Goal: Information Seeking & Learning: Learn about a topic

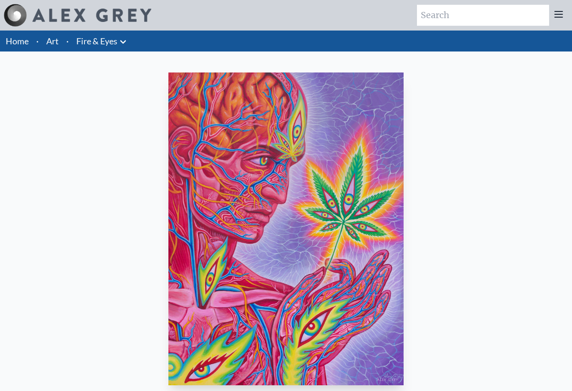
click at [45, 35] on li "Art" at bounding box center [52, 41] width 20 height 21
click at [54, 43] on link "Art" at bounding box center [52, 40] width 12 height 13
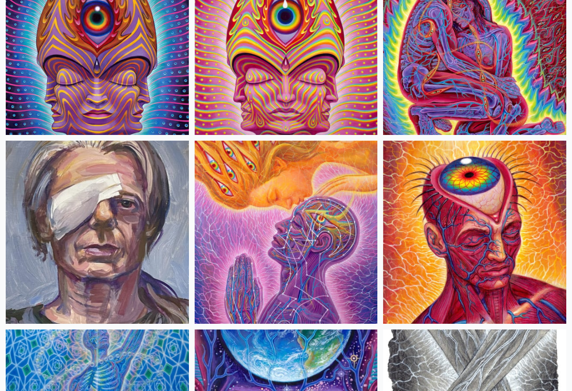
scroll to position [3430, 0]
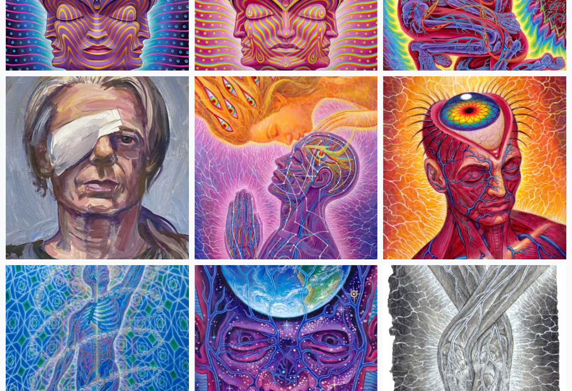
click at [462, 127] on img at bounding box center [474, 167] width 183 height 183
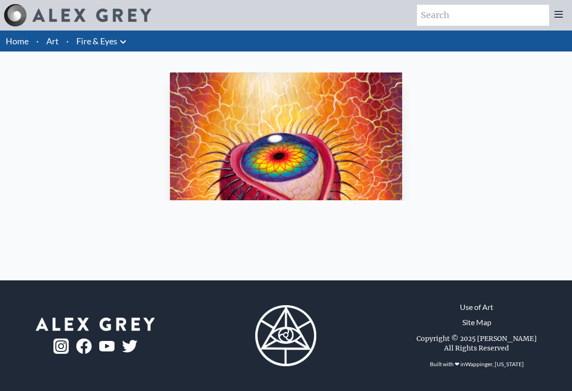
click at [356, 151] on img "6 / 31" at bounding box center [286, 229] width 232 height 313
